Goal: Find specific page/section

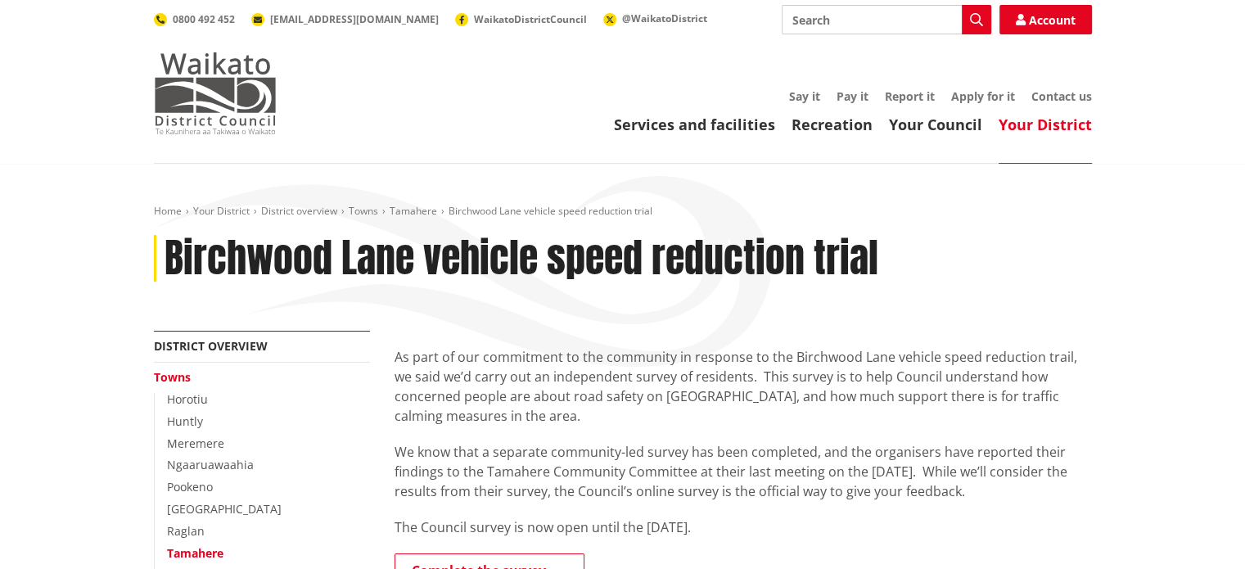
click at [240, 79] on img at bounding box center [215, 93] width 123 height 82
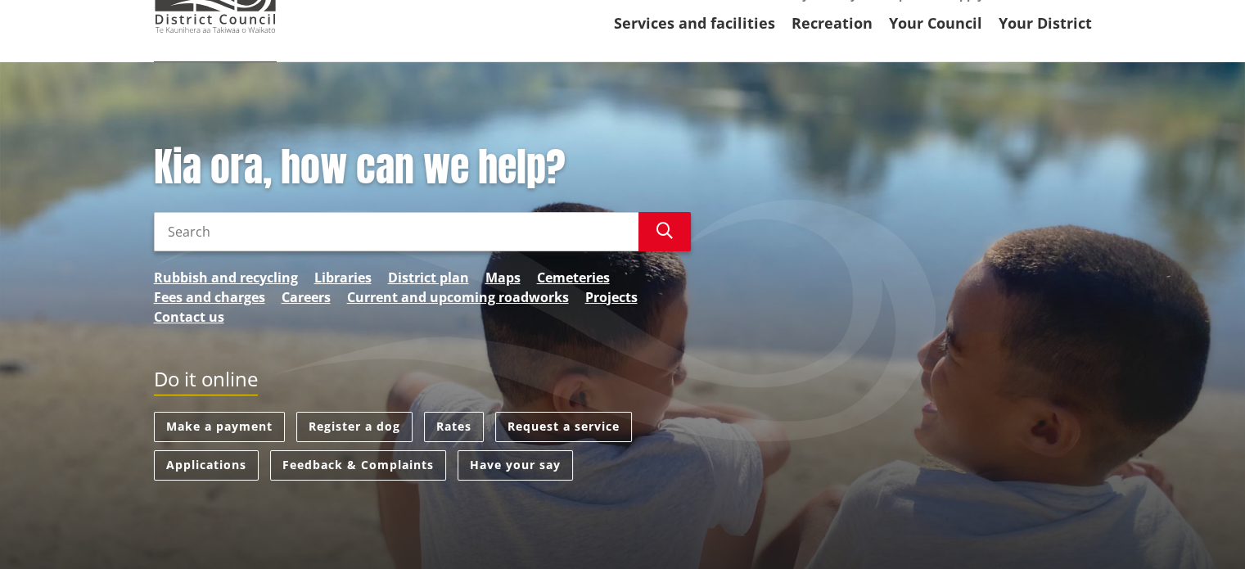
scroll to position [83, 0]
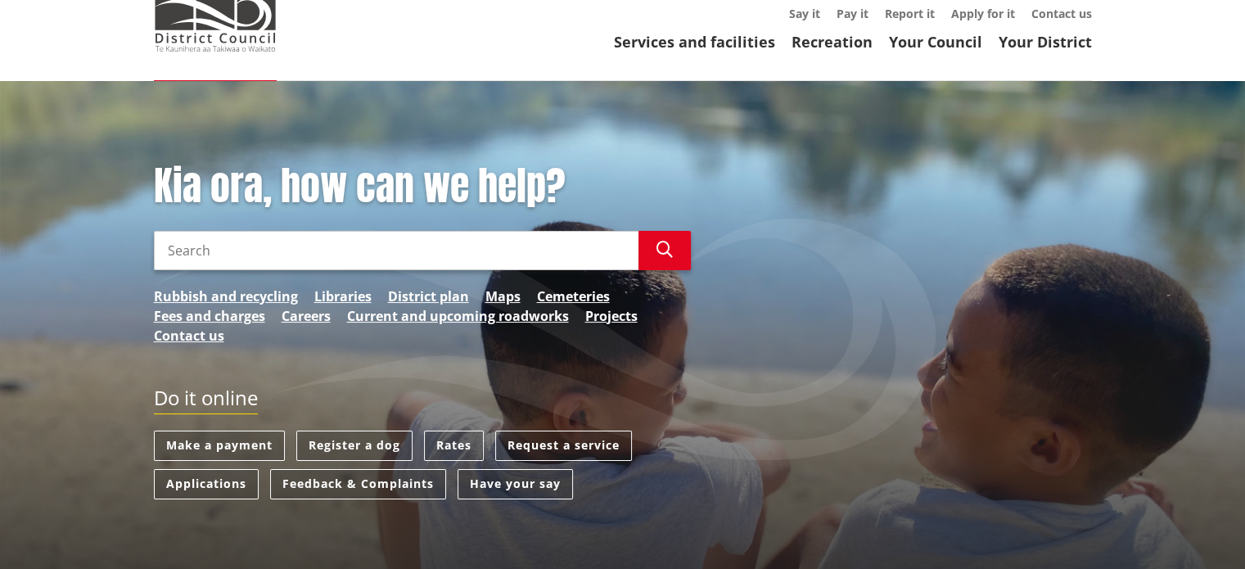
click at [486, 243] on input "Search" at bounding box center [396, 250] width 485 height 39
type input "annual report"
click at [963, 38] on link "Your Council" at bounding box center [935, 42] width 93 height 20
click at [920, 40] on link "Your Council" at bounding box center [935, 42] width 93 height 20
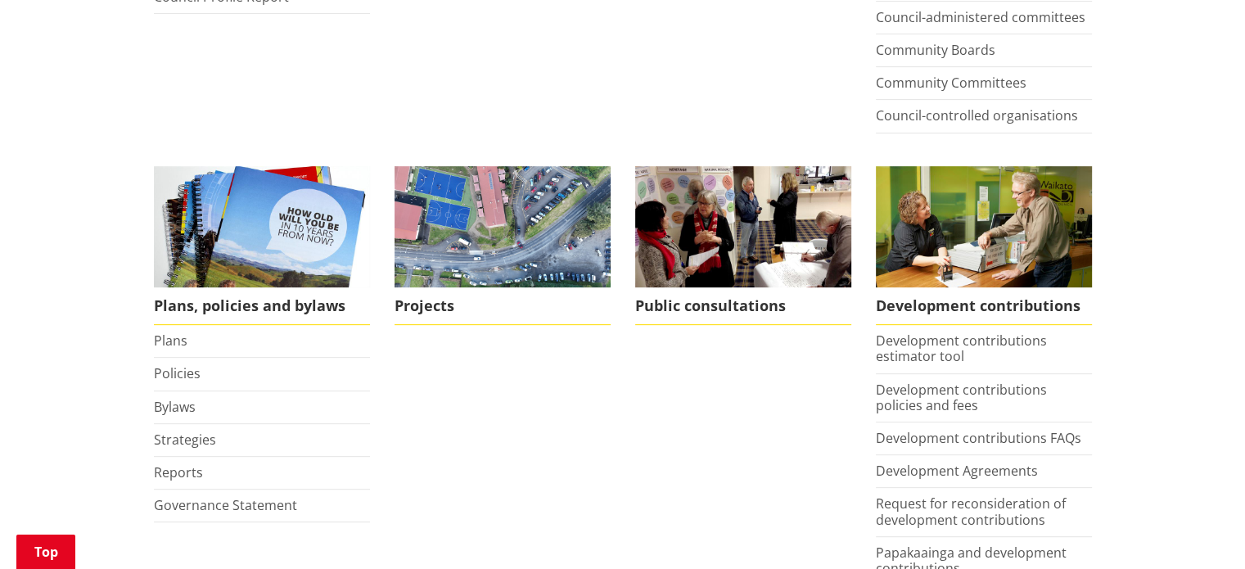
scroll to position [612, 0]
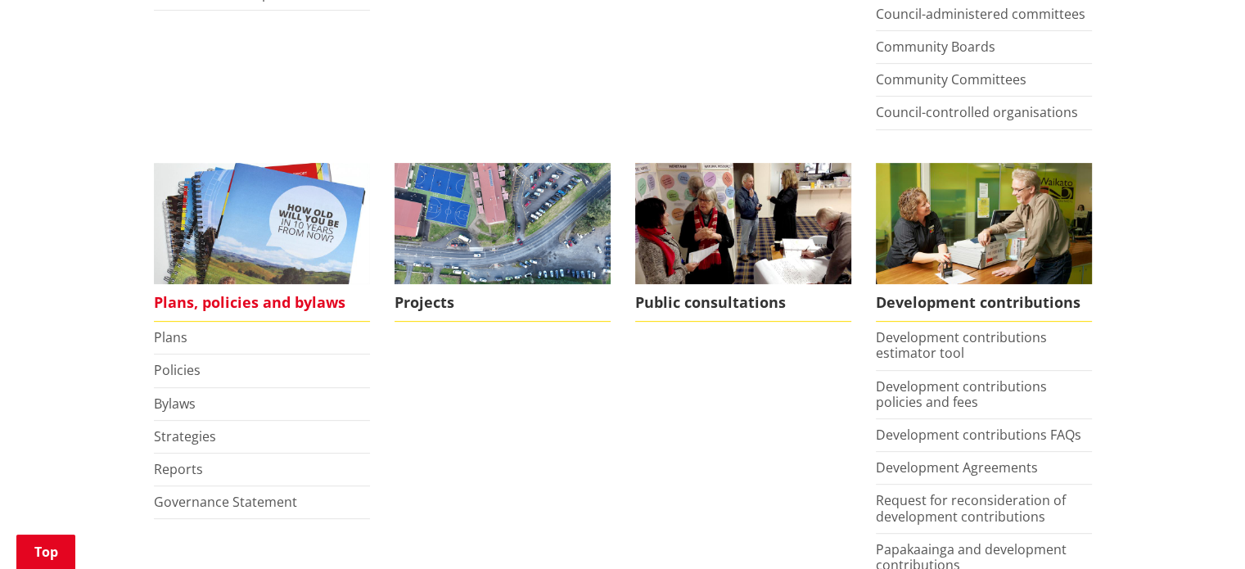
click at [221, 305] on span "Plans, policies and bylaws" at bounding box center [262, 303] width 216 height 38
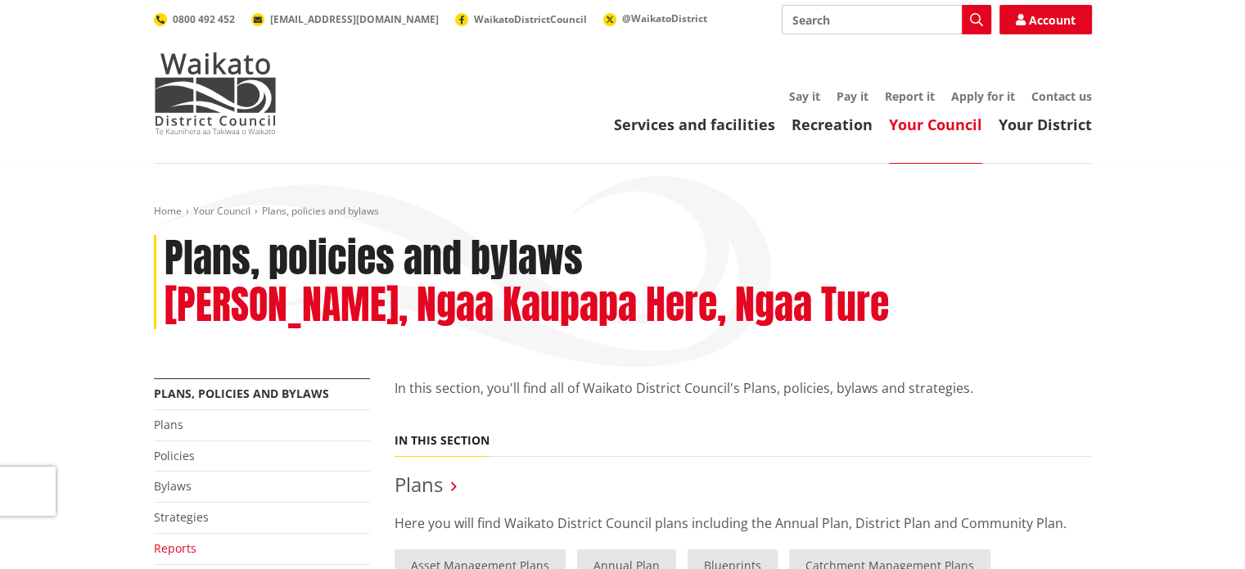
click at [180, 554] on link "Reports" at bounding box center [175, 548] width 43 height 16
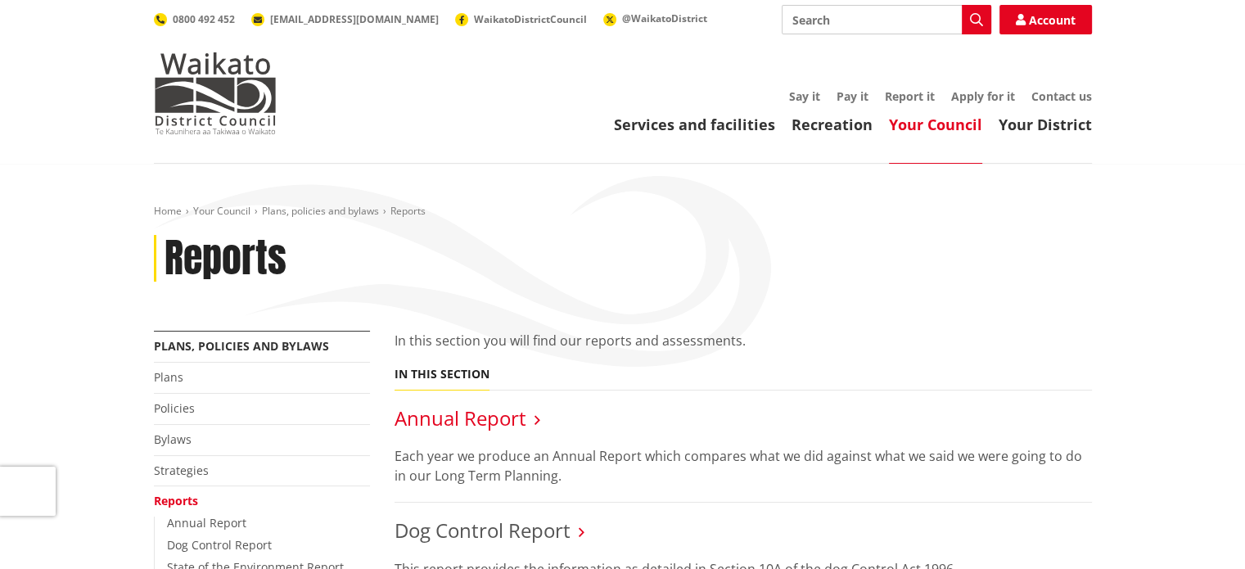
click at [425, 425] on link "Annual Report" at bounding box center [461, 417] width 132 height 27
